Goal: Task Accomplishment & Management: Complete application form

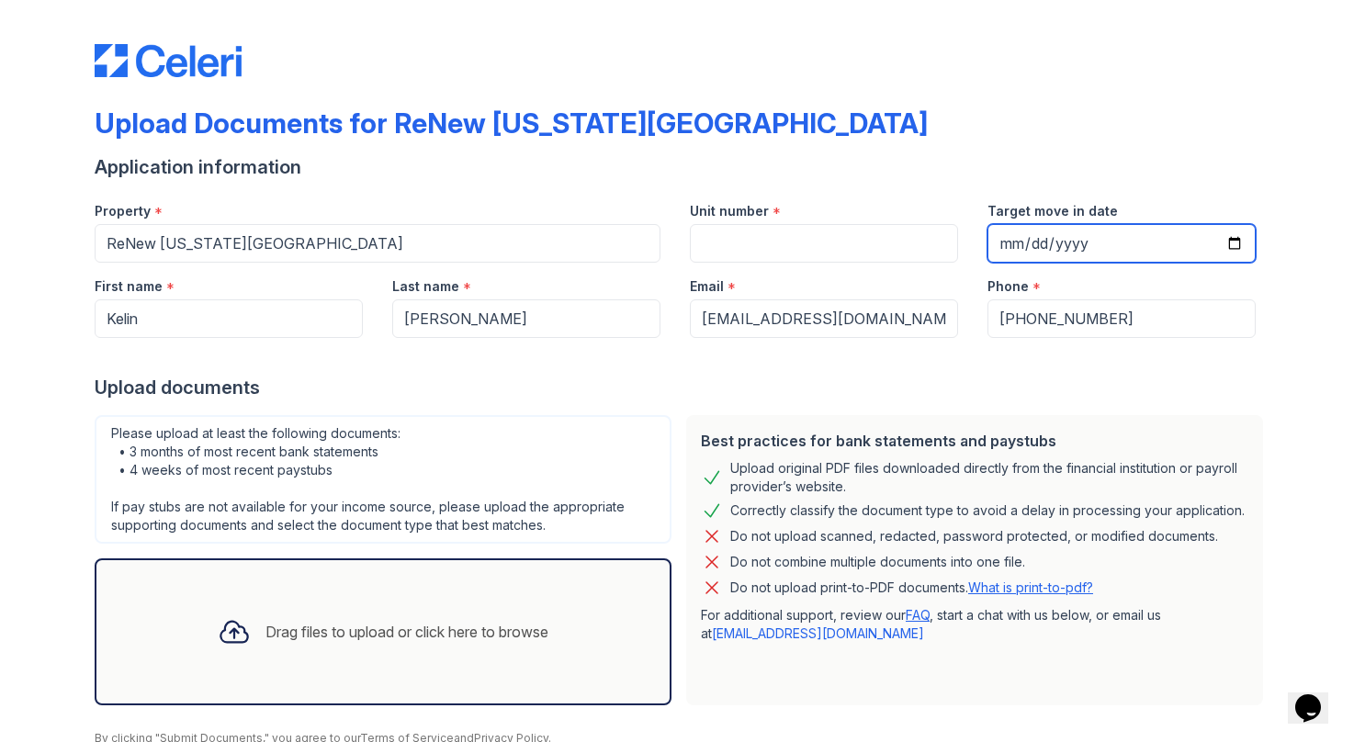
click at [1230, 244] on input "Target move in date" at bounding box center [1122, 243] width 268 height 39
type input "2025-09-06"
click at [686, 509] on div "Best practices for bank statements and paystubs Upload original PDF files downl…" at bounding box center [974, 560] width 577 height 290
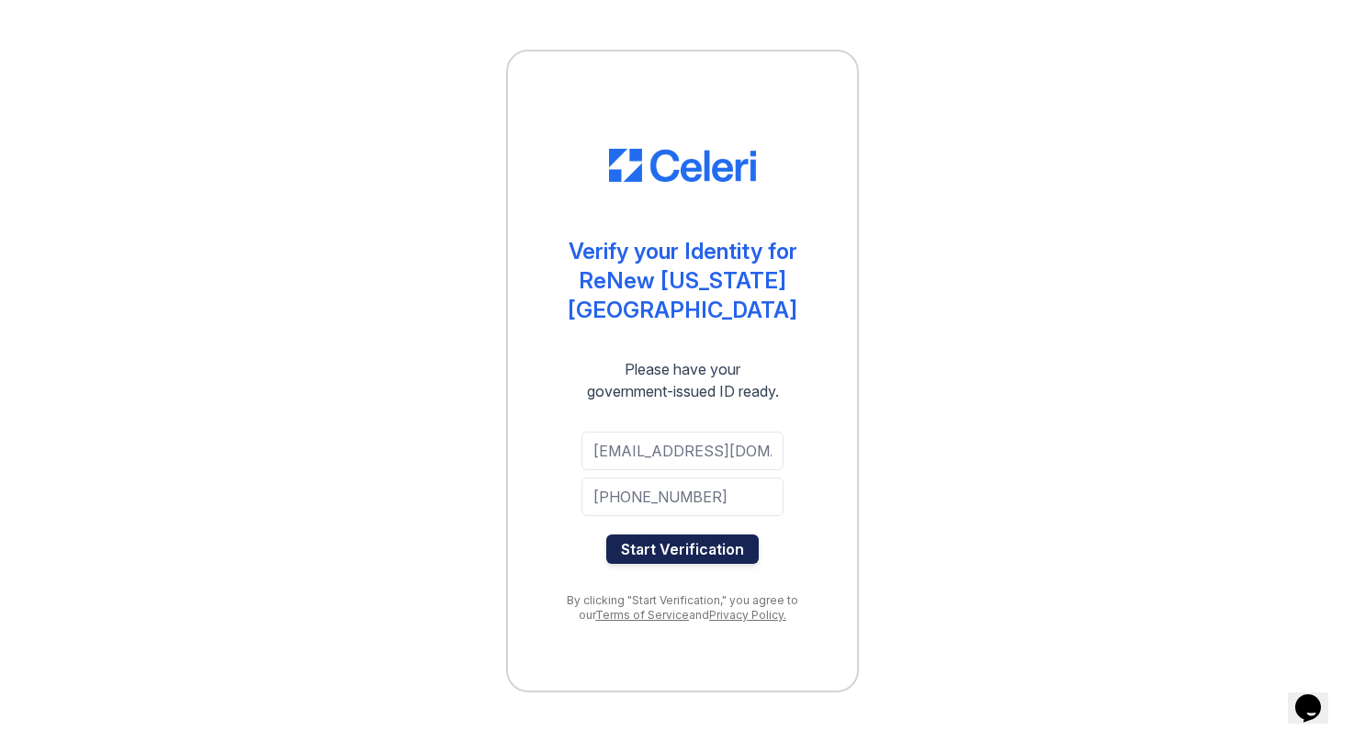
click at [720, 536] on button "Start Verification" at bounding box center [682, 549] width 152 height 29
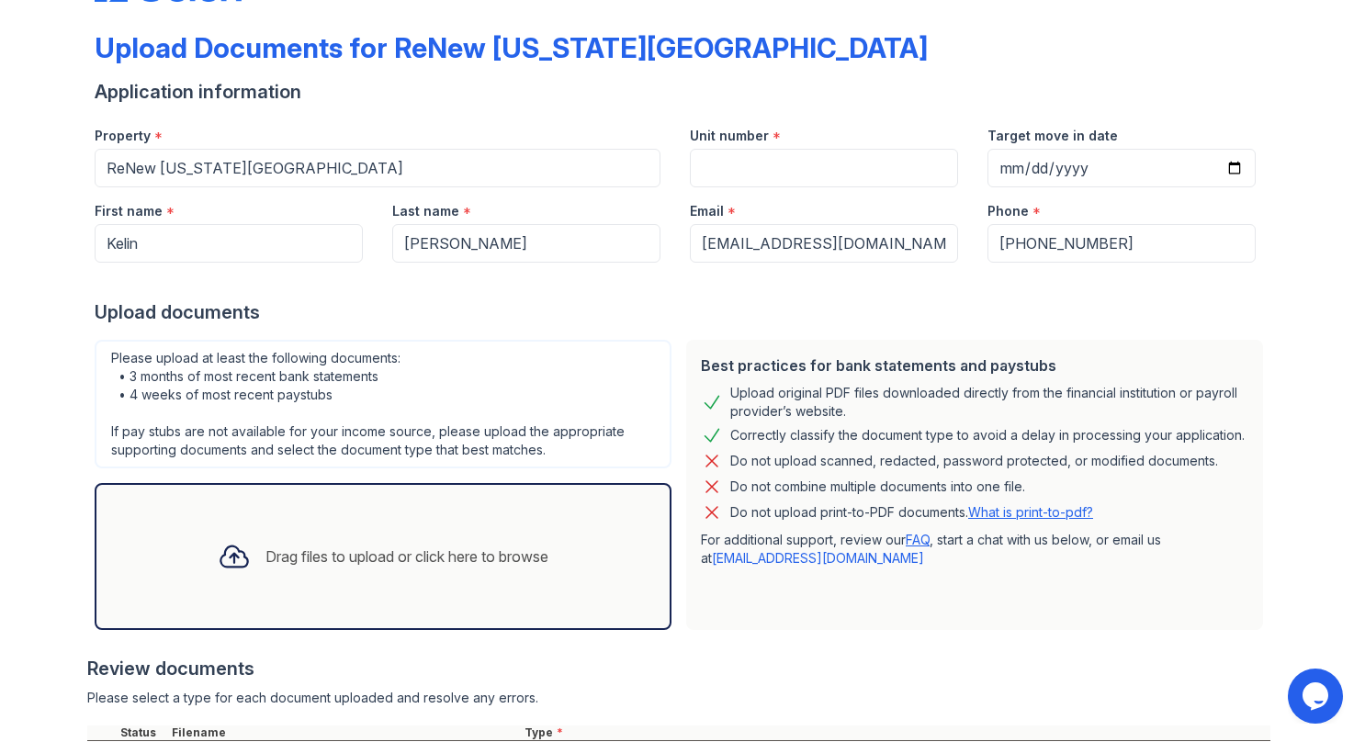
scroll to position [346, 0]
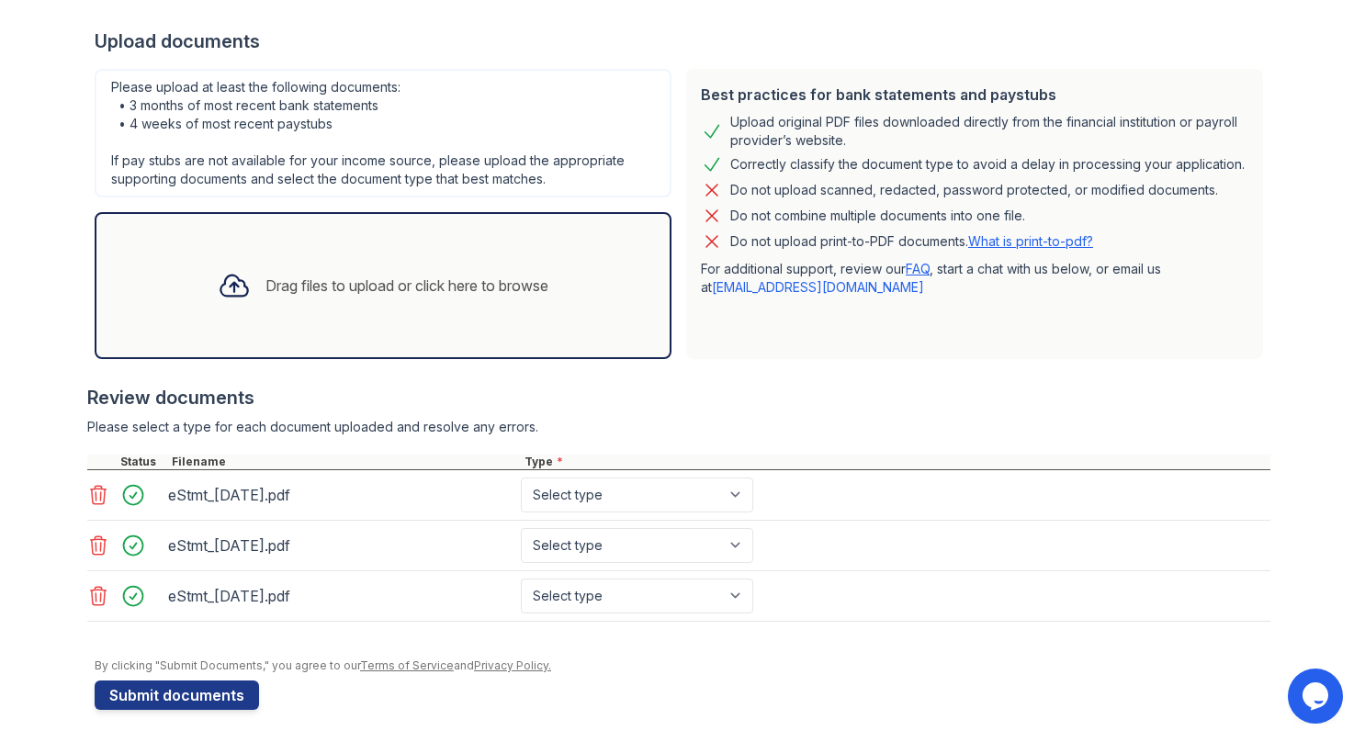
drag, startPoint x: 326, startPoint y: 529, endPoint x: 844, endPoint y: 380, distance: 539.1
click at [844, 380] on div at bounding box center [678, 376] width 1183 height 18
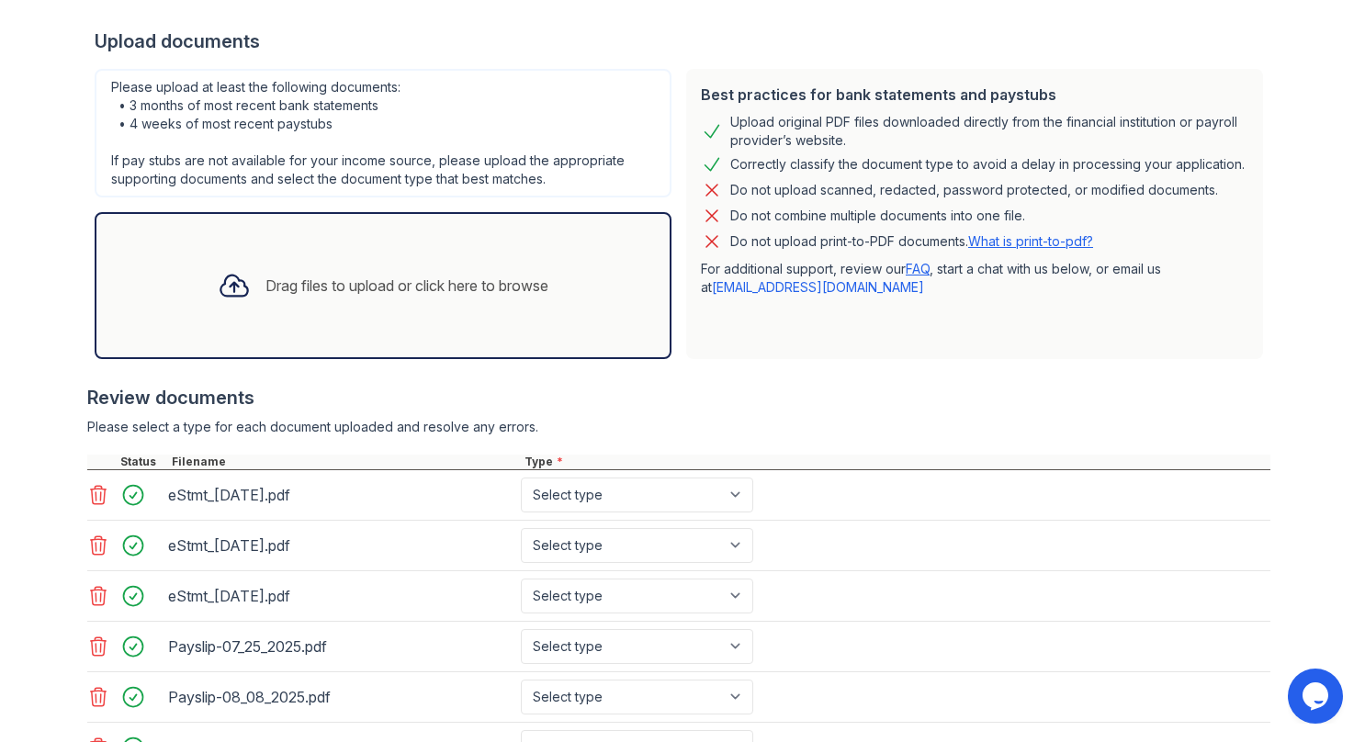
click at [699, 347] on div "Best practices for bank statements and paystubs Upload original PDF files downl…" at bounding box center [974, 214] width 577 height 290
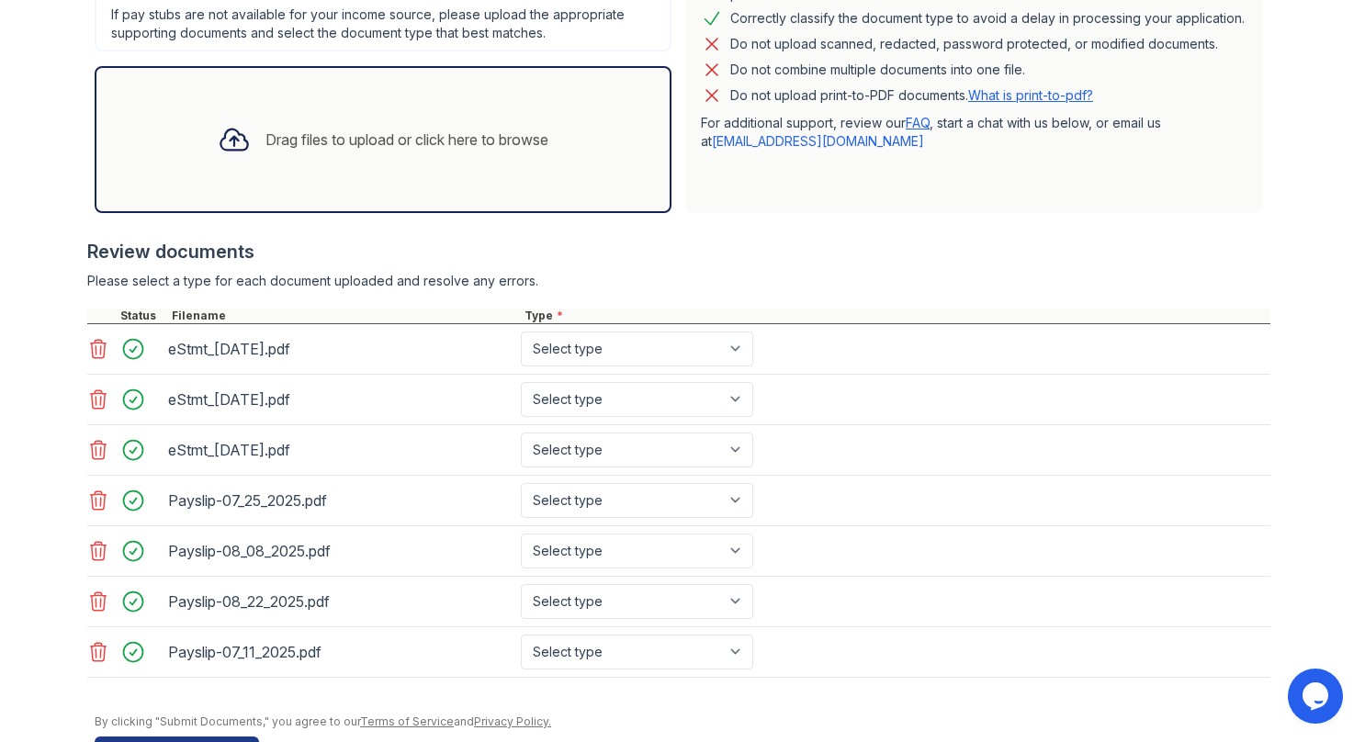
scroll to position [545, 0]
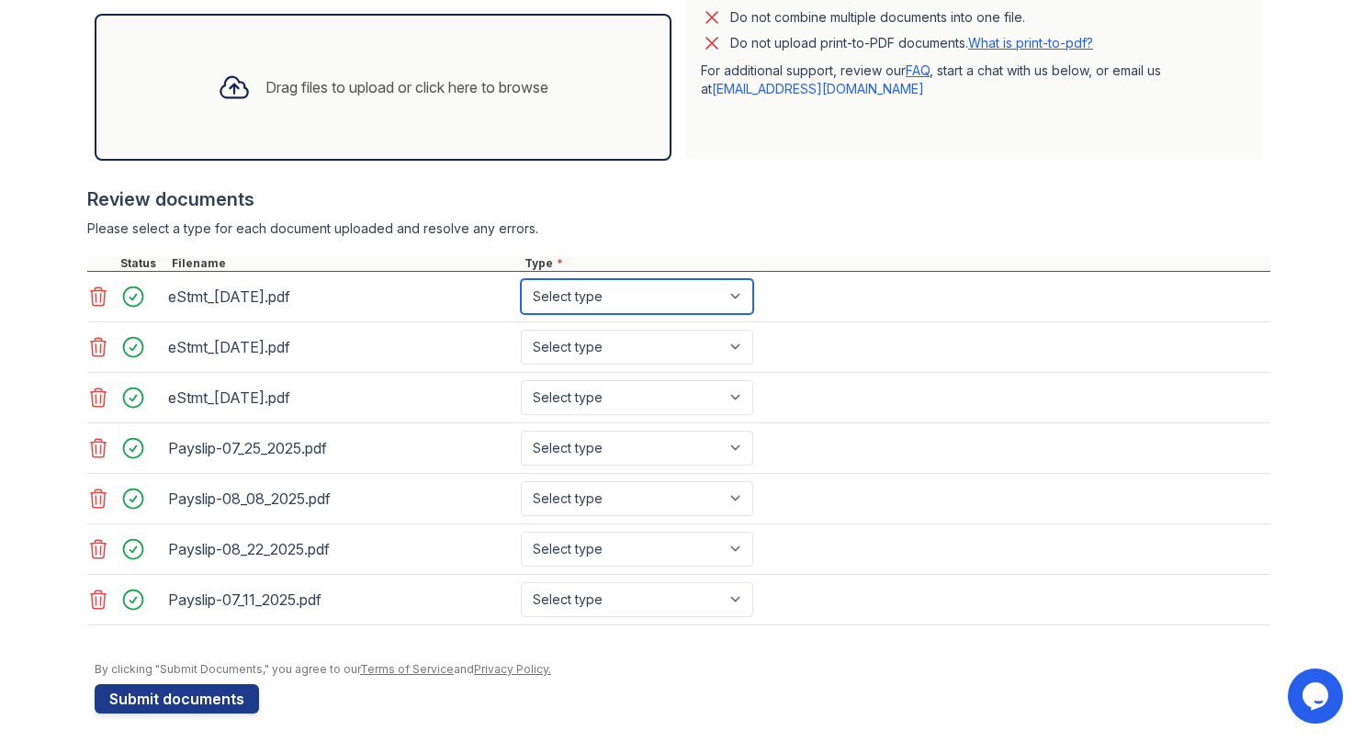
click at [621, 279] on select "Select type Paystub Bank Statement Offer Letter Tax Documents Benefit Award Let…" at bounding box center [637, 296] width 232 height 35
select select "bank_statement"
click at [521, 279] on select "Select type Paystub Bank Statement Offer Letter Tax Documents Benefit Award Let…" at bounding box center [637, 296] width 232 height 35
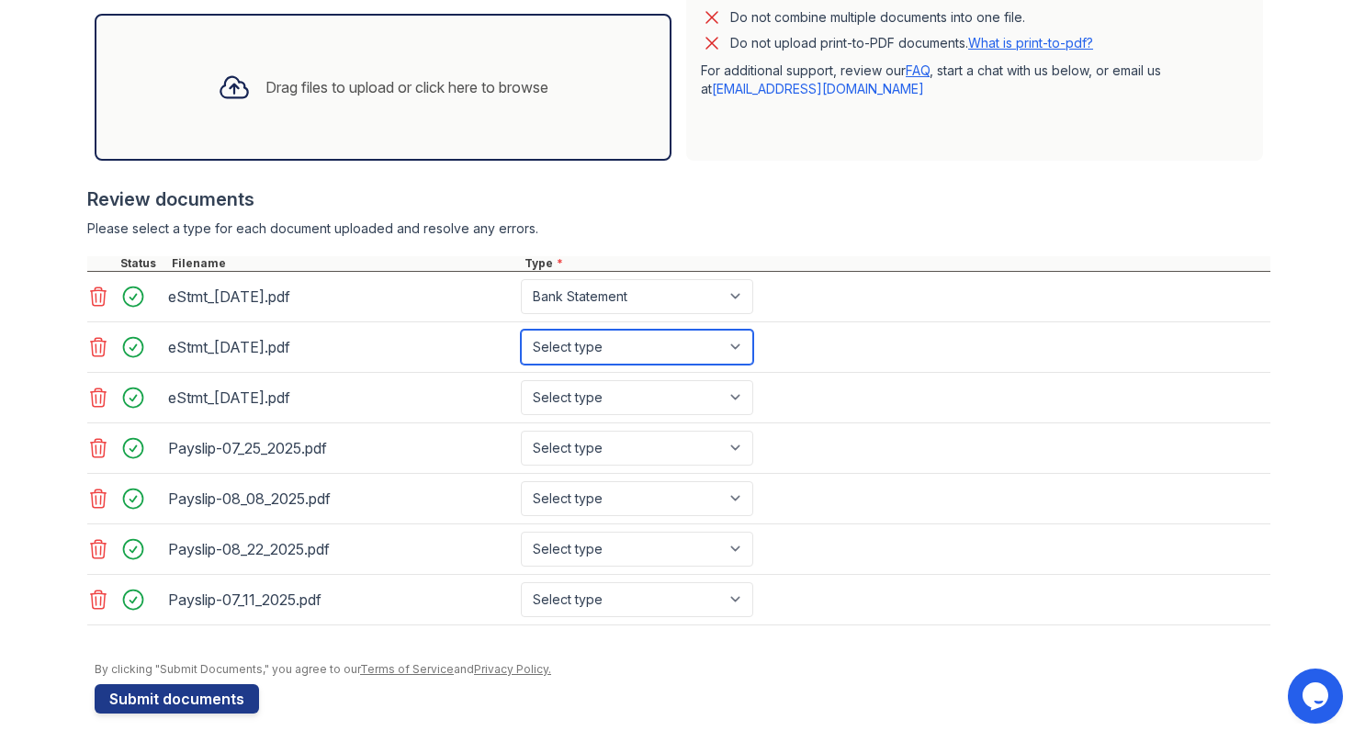
click at [612, 348] on select "Select type Paystub Bank Statement Offer Letter Tax Documents Benefit Award Let…" at bounding box center [637, 347] width 232 height 35
select select "bank_statement"
click at [521, 330] on select "Select type Paystub Bank Statement Offer Letter Tax Documents Benefit Award Let…" at bounding box center [637, 347] width 232 height 35
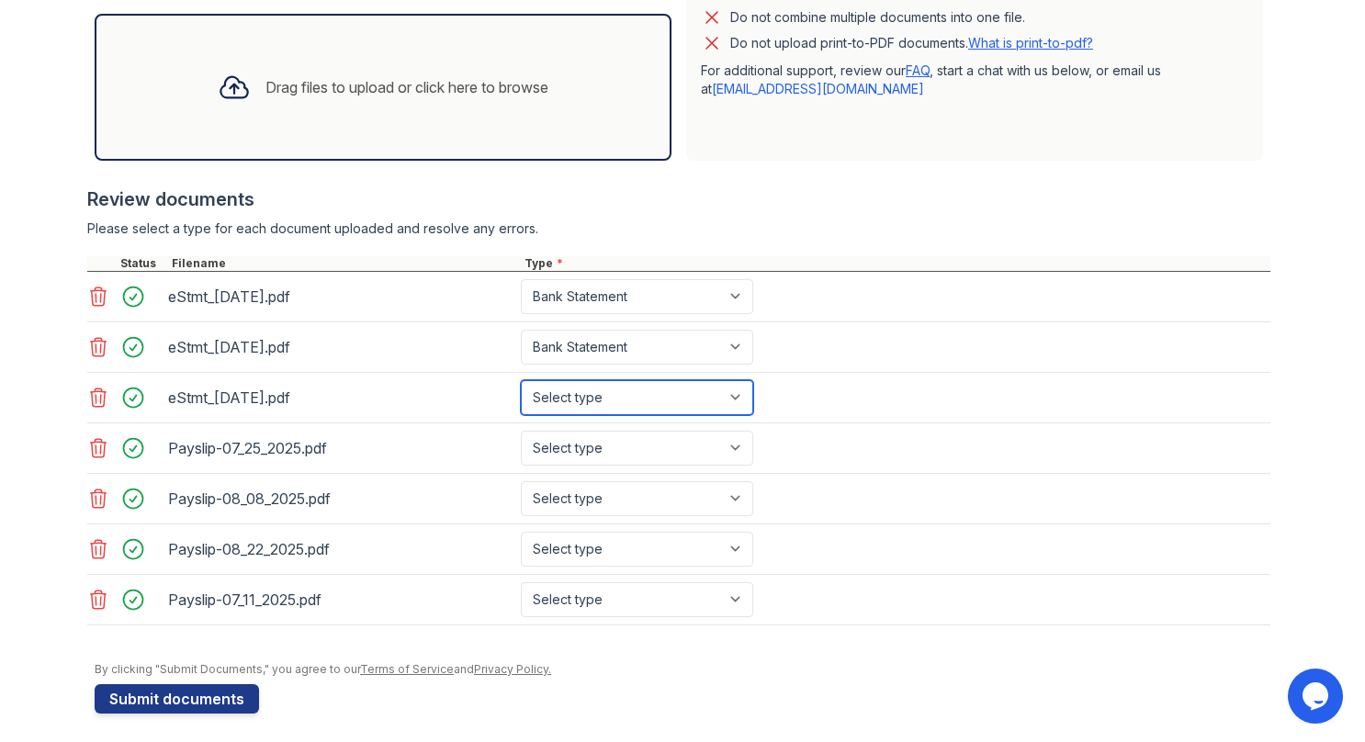
click at [606, 387] on select "Select type Paystub Bank Statement Offer Letter Tax Documents Benefit Award Let…" at bounding box center [637, 397] width 232 height 35
select select "bank_statement"
click at [521, 380] on select "Select type Paystub Bank Statement Offer Letter Tax Documents Benefit Award Let…" at bounding box center [637, 397] width 232 height 35
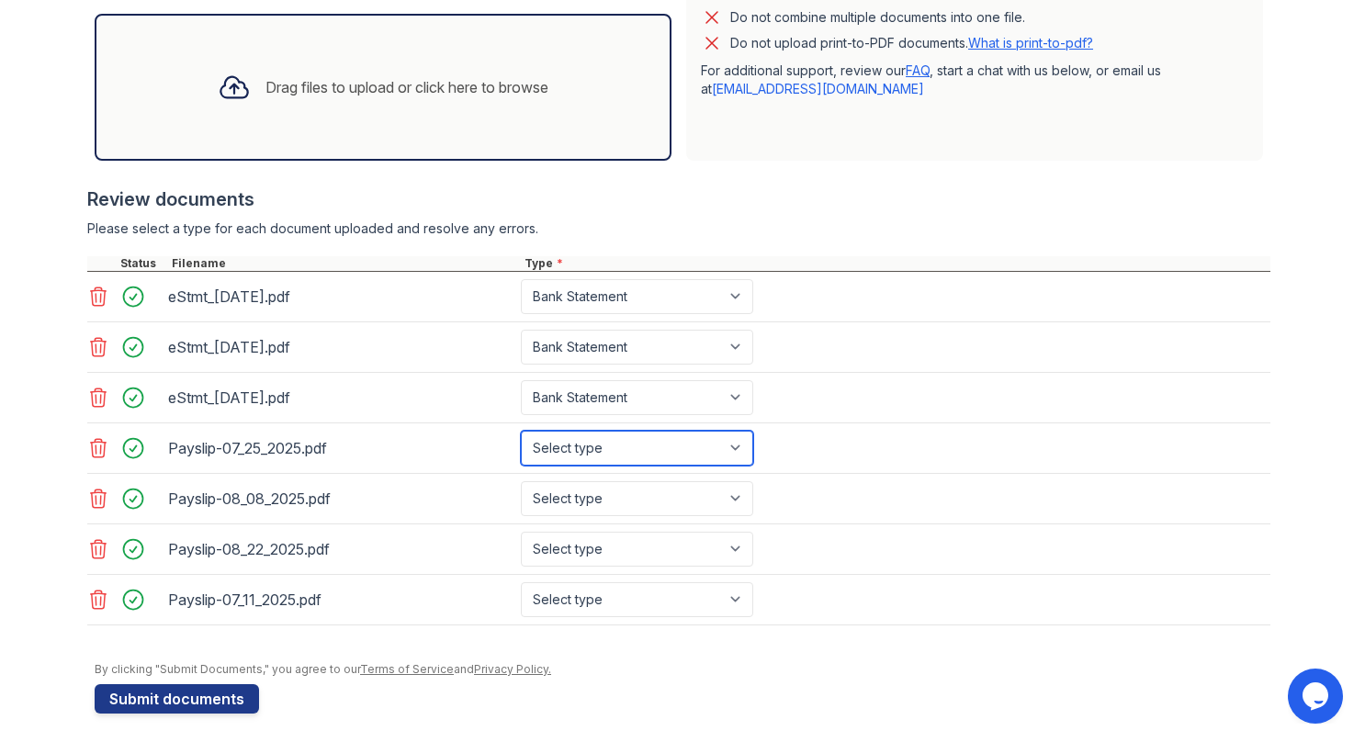
click at [594, 442] on select "Select type Paystub Bank Statement Offer Letter Tax Documents Benefit Award Let…" at bounding box center [637, 448] width 232 height 35
select select "paystub"
click at [521, 431] on select "Select type Paystub Bank Statement Offer Letter Tax Documents Benefit Award Let…" at bounding box center [637, 448] width 232 height 35
click at [577, 474] on div "Payslip-08_08_2025.pdf Select type Paystub Bank Statement Offer Letter Tax Docu…" at bounding box center [678, 499] width 1183 height 51
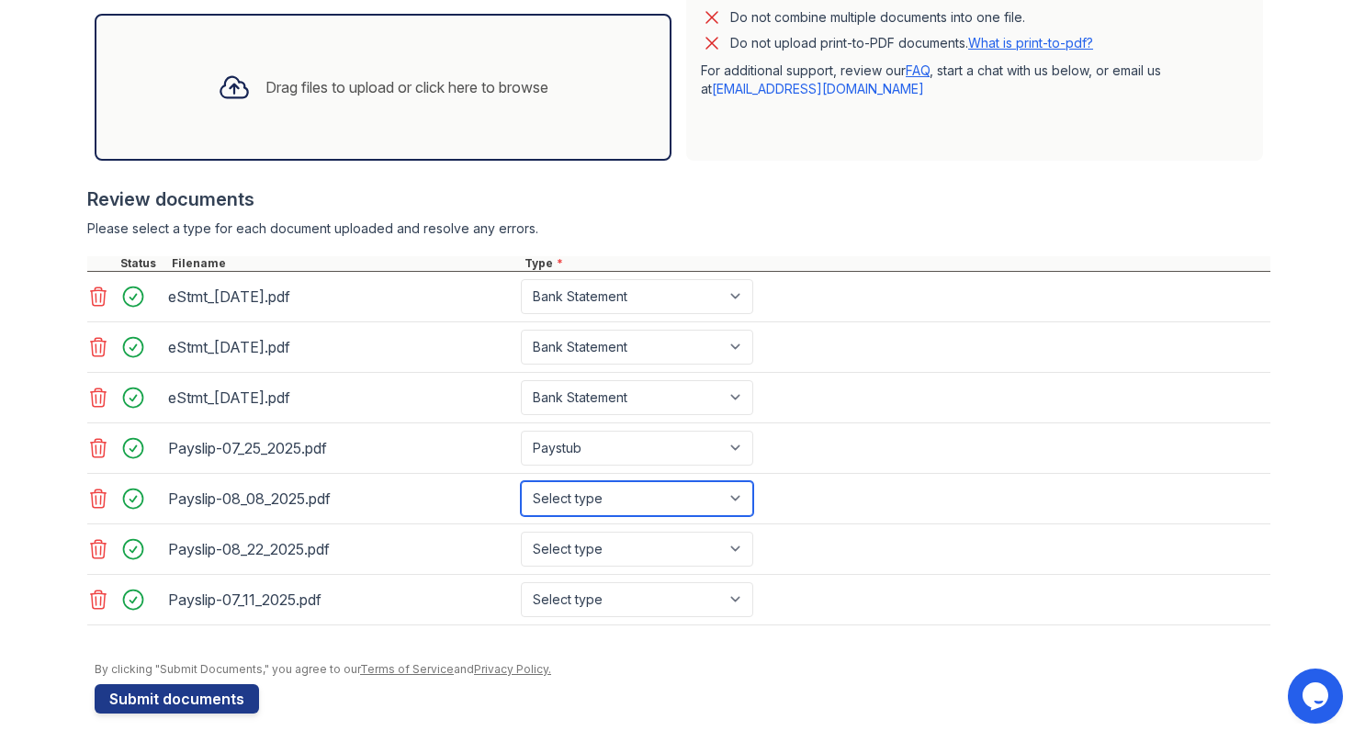
click at [576, 487] on select "Select type Paystub Bank Statement Offer Letter Tax Documents Benefit Award Let…" at bounding box center [637, 498] width 232 height 35
select select "paystub"
click at [521, 481] on select "Select type Paystub Bank Statement Offer Letter Tax Documents Benefit Award Let…" at bounding box center [637, 498] width 232 height 35
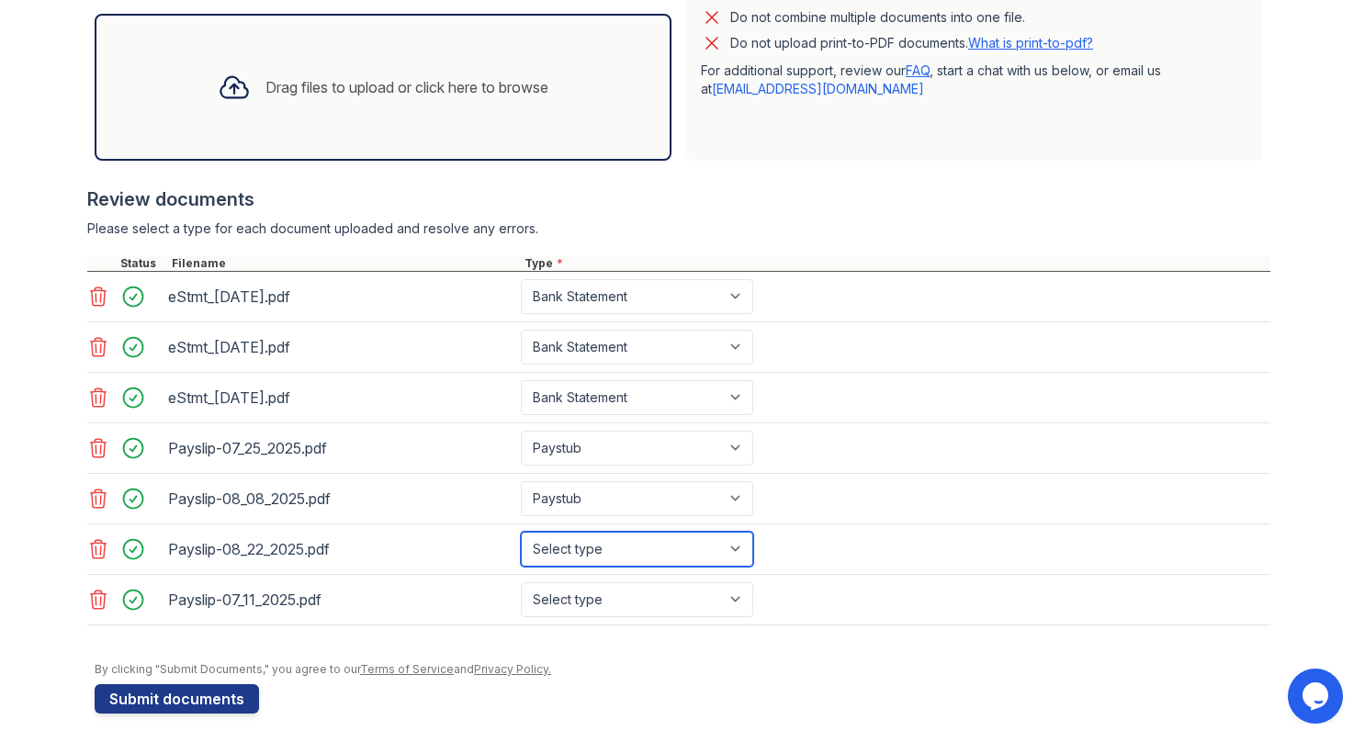
click at [569, 536] on select "Select type Paystub Bank Statement Offer Letter Tax Documents Benefit Award Let…" at bounding box center [637, 549] width 232 height 35
select select "paystub"
click at [521, 532] on select "Select type Paystub Bank Statement Offer Letter Tax Documents Benefit Award Let…" at bounding box center [637, 549] width 232 height 35
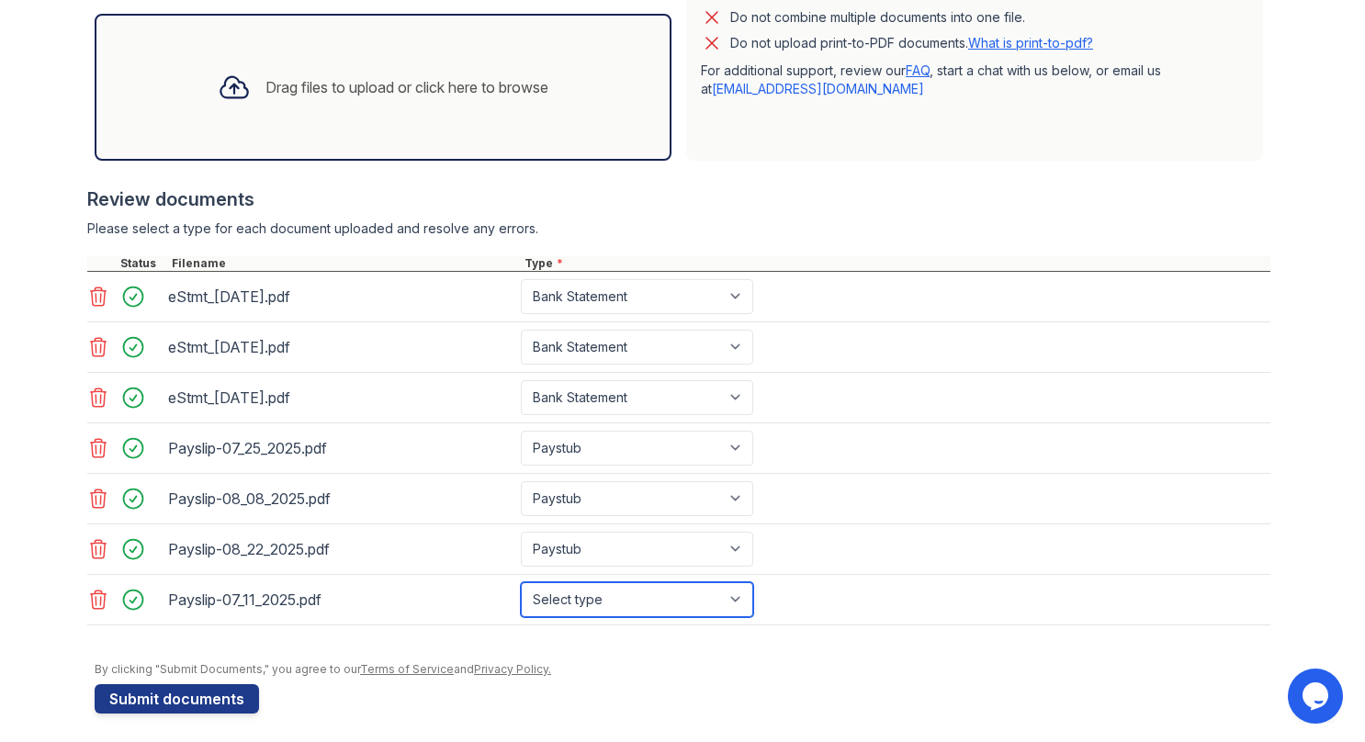
click at [569, 582] on select "Select type Paystub Bank Statement Offer Letter Tax Documents Benefit Award Let…" at bounding box center [637, 599] width 232 height 35
select select "paystub"
click at [521, 582] on select "Select type Paystub Bank Statement Offer Letter Tax Documents Benefit Award Let…" at bounding box center [637, 599] width 232 height 35
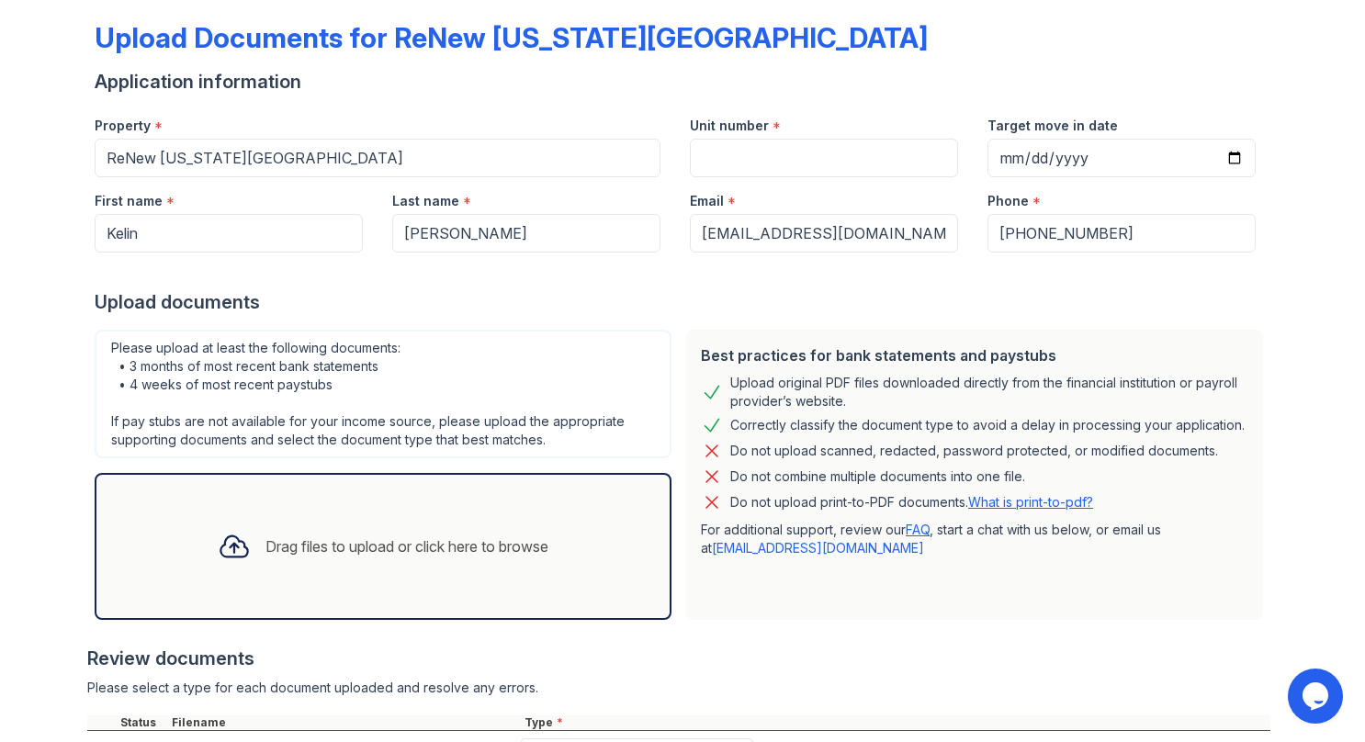
scroll to position [82, 0]
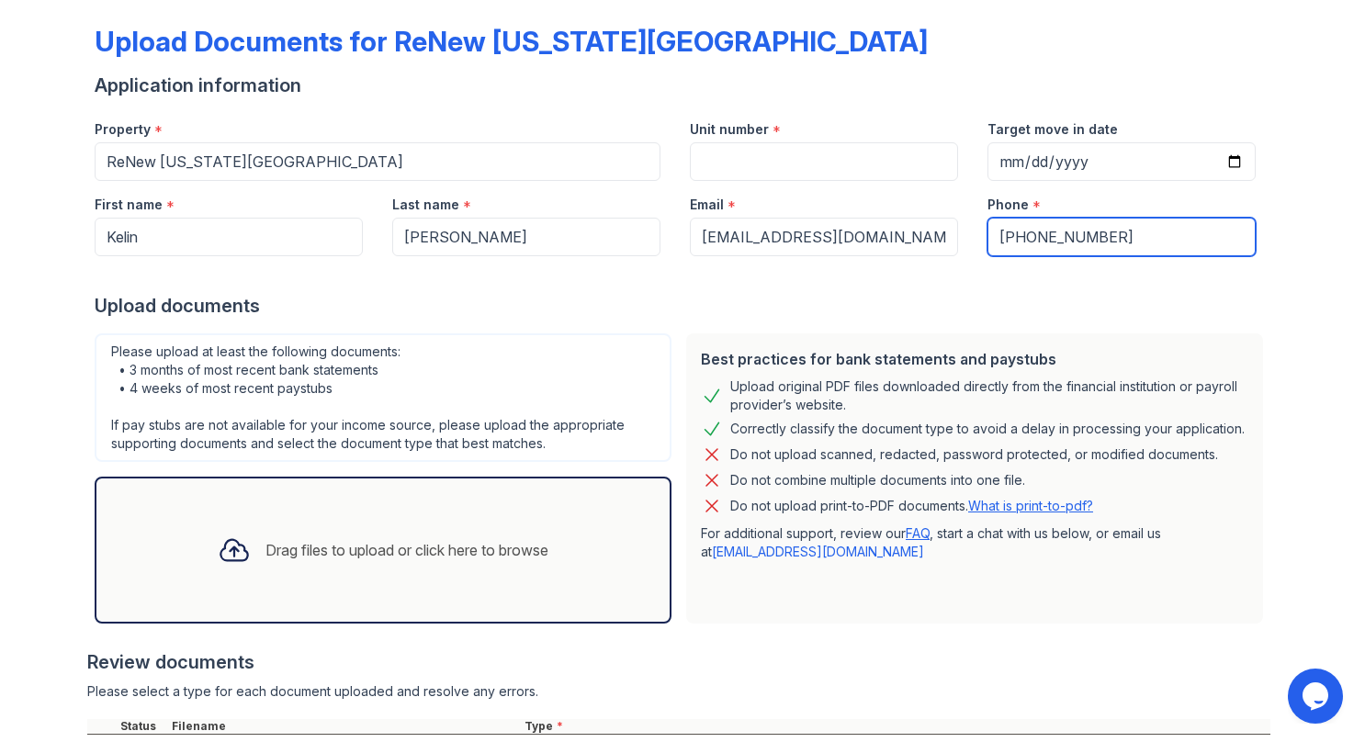
click at [1004, 234] on input "[PHONE_NUMBER]" at bounding box center [1122, 237] width 268 height 39
type input "8048787663"
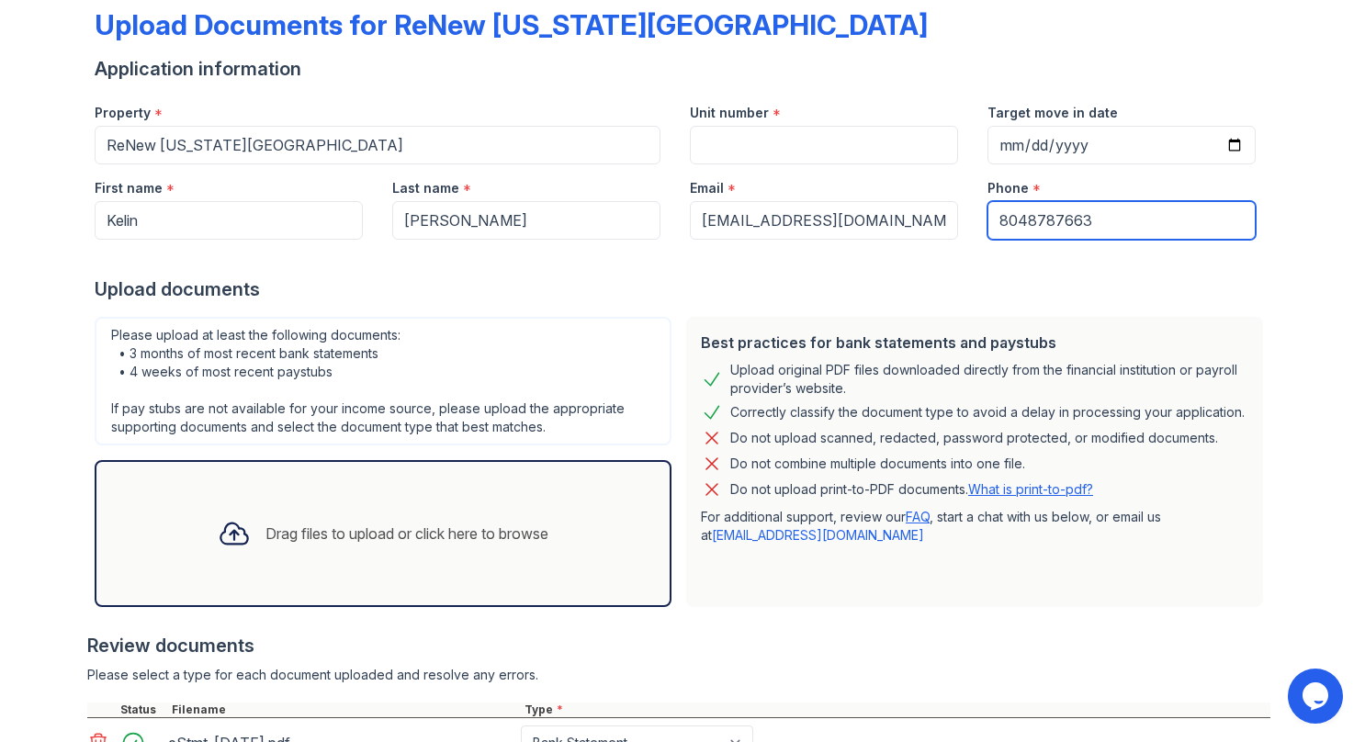
scroll to position [99, 0]
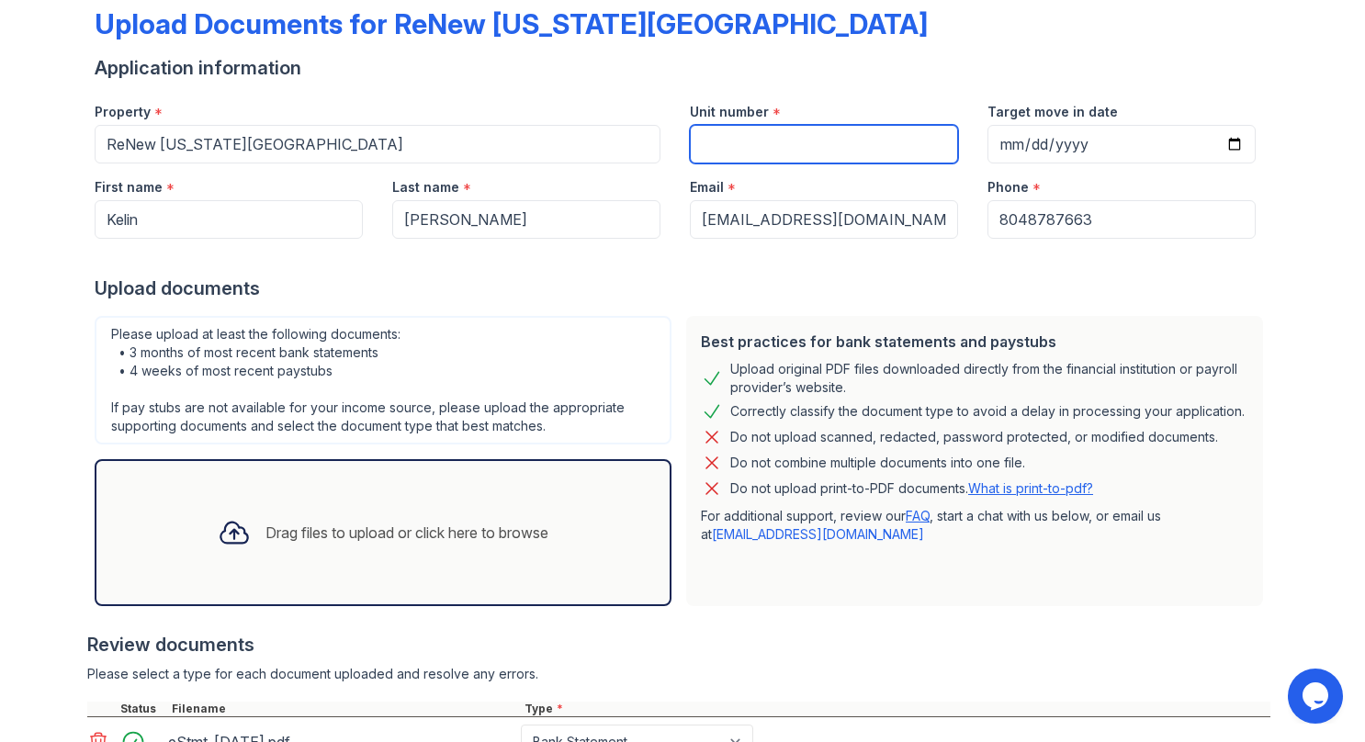
click at [776, 150] on input "Unit number" at bounding box center [824, 144] width 268 height 39
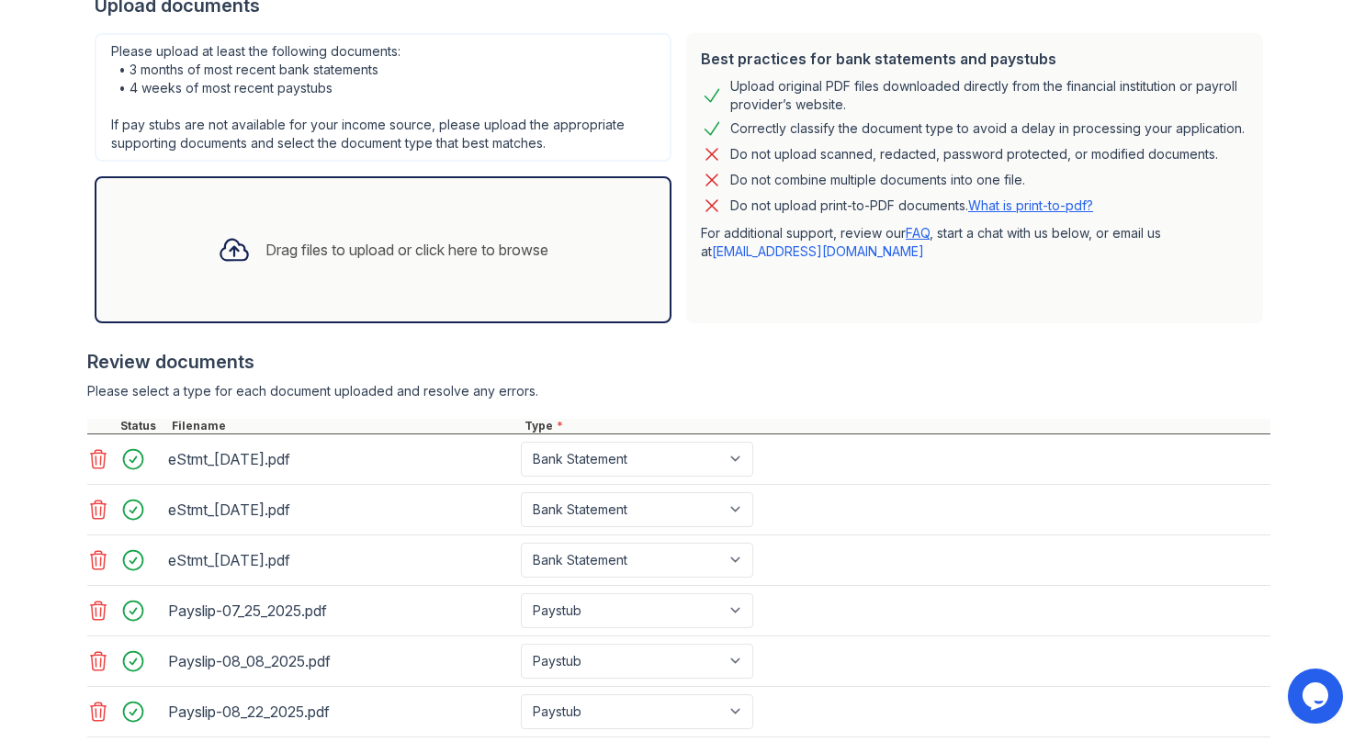
scroll to position [545, 0]
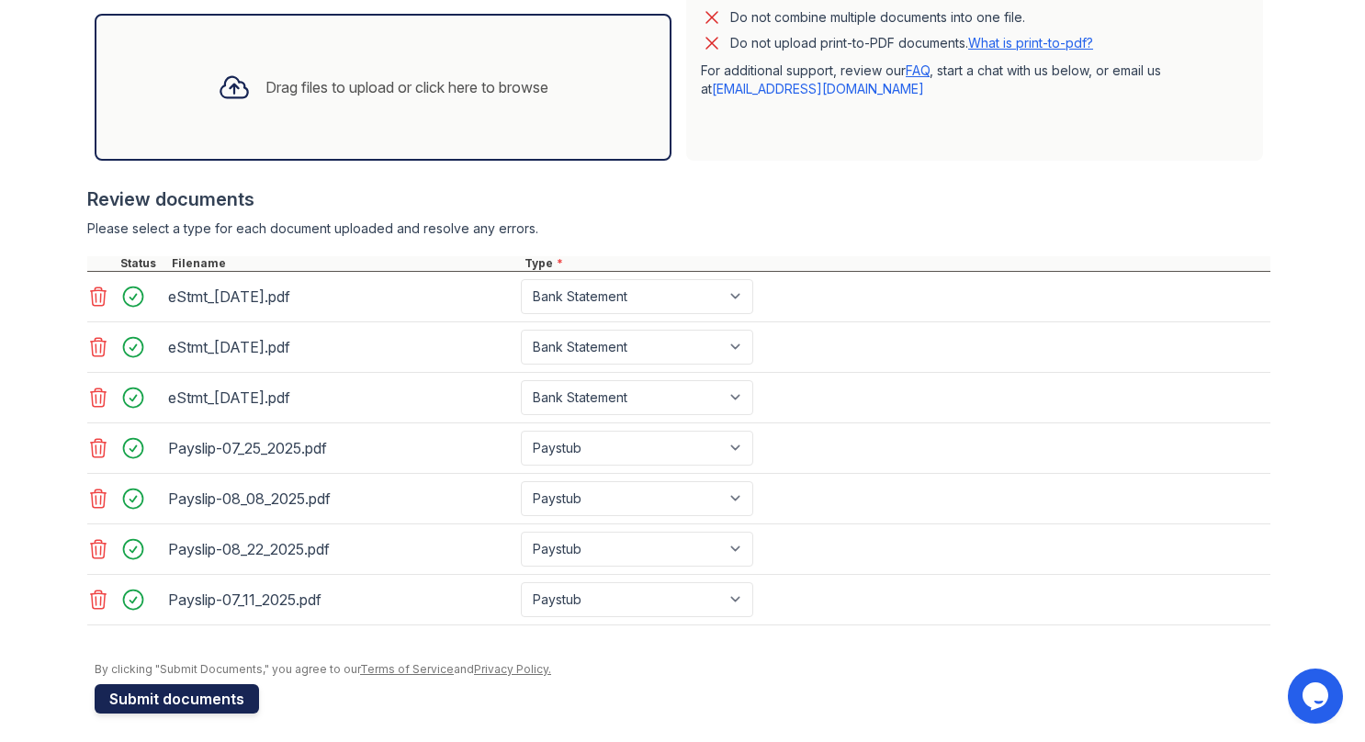
type input "LG1200"
click at [158, 684] on button "Submit documents" at bounding box center [177, 698] width 164 height 29
